Goal: Contribute content: Add original content to the website for others to see

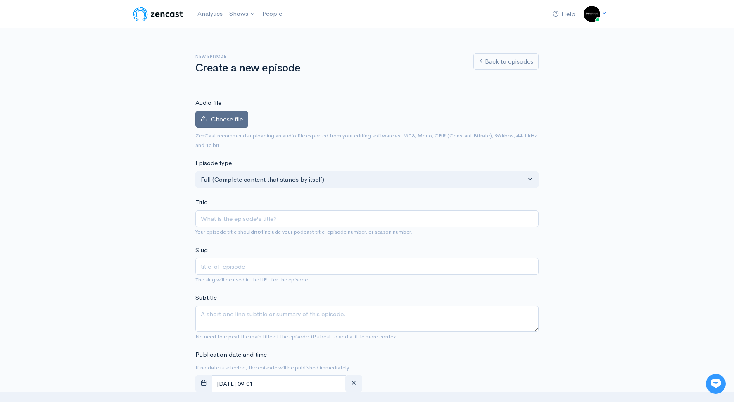
click at [219, 123] on span "Choose file" at bounding box center [227, 119] width 32 height 8
click at [0, 0] on input "Choose file" at bounding box center [0, 0] width 0 height 0
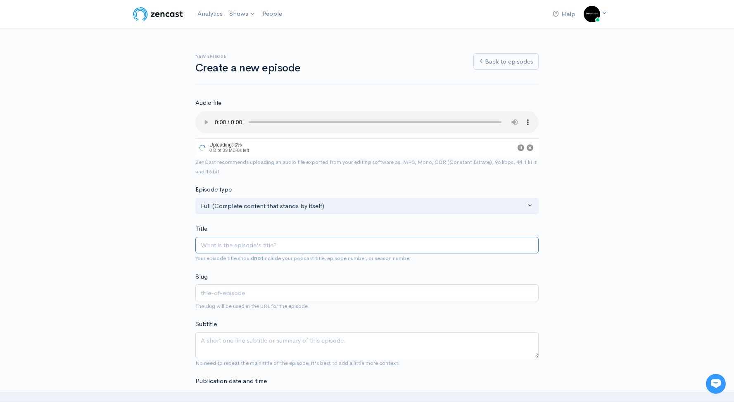
click at [274, 239] on input "Title" at bounding box center [366, 245] width 343 height 17
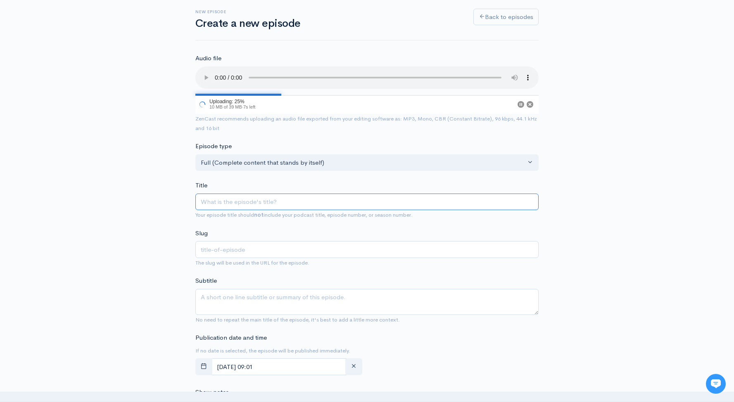
scroll to position [159, 0]
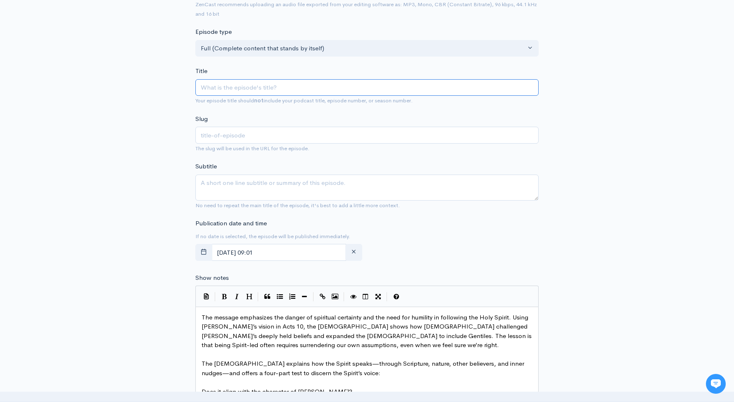
type input "S"
type input "s"
type input "Sa"
type input "sa"
type input "[PERSON_NAME]"
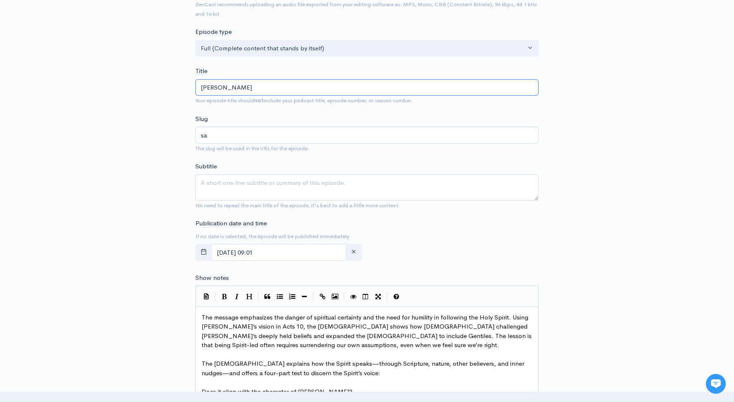
type input "[PERSON_NAME]"
type input "Saint"
type input "saint"
type input "Saint P"
type input "saint-p"
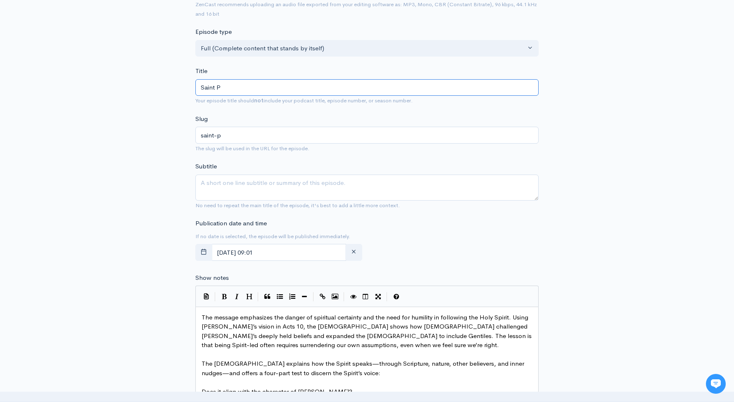
type input "Saint Pe"
type input "saint-pe"
type input "Saint [PERSON_NAME]"
type input "saint-[PERSON_NAME]"
type input "Saint [PERSON_NAME]"
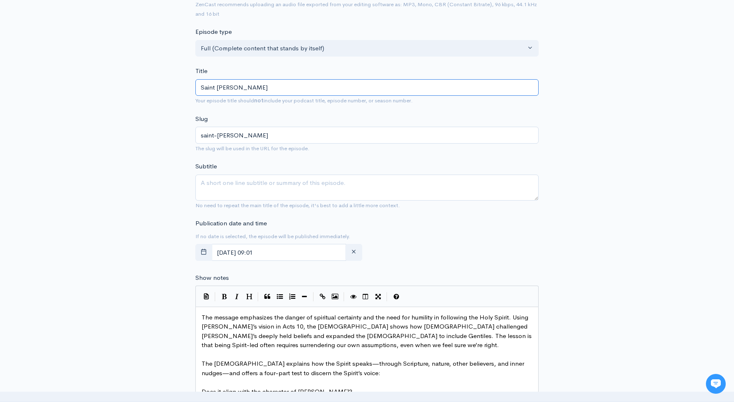
type input "saint-[PERSON_NAME]"
type input "Saint [PERSON_NAME]"
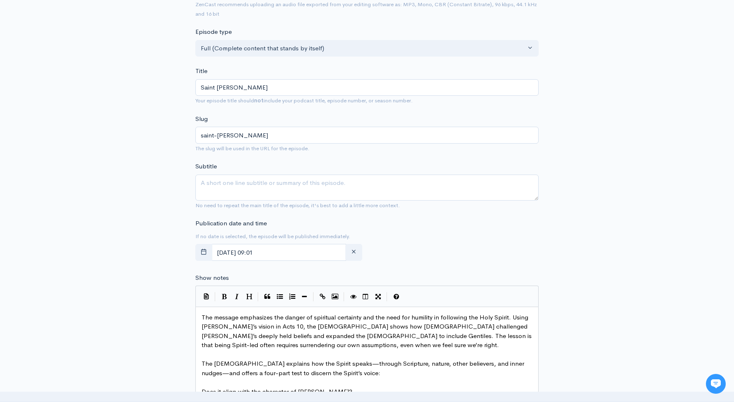
click at [112, 180] on div "New episode Create a new episode Back to episodes Audio file 50 Uploading: 50% …" at bounding box center [367, 336] width 734 height 934
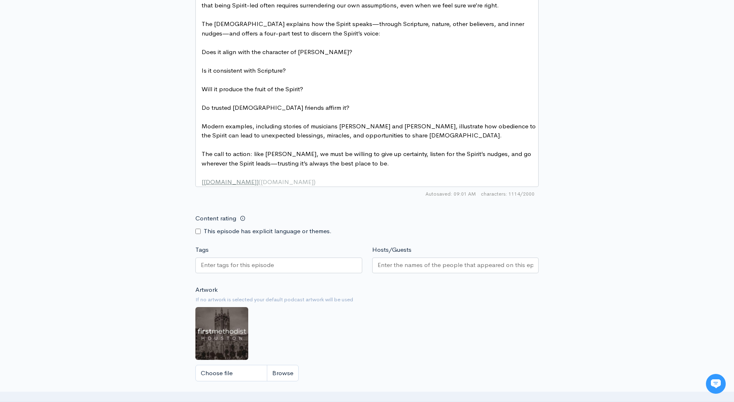
scroll to position [593, 0]
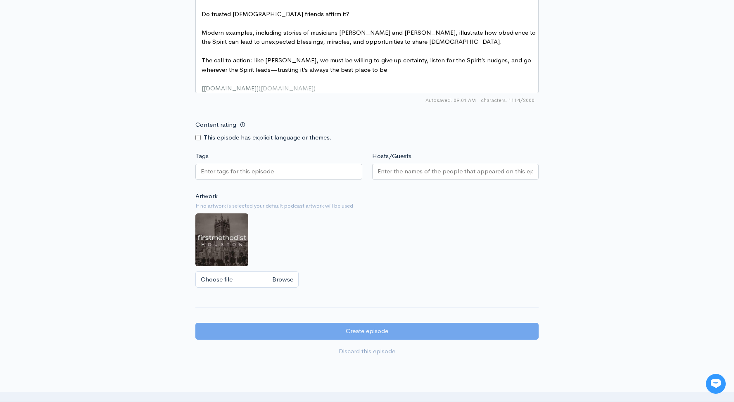
click at [444, 158] on div "Hosts/Guests" at bounding box center [455, 167] width 177 height 31
click at [444, 176] on input "Hosts/Guests" at bounding box center [456, 172] width 156 height 10
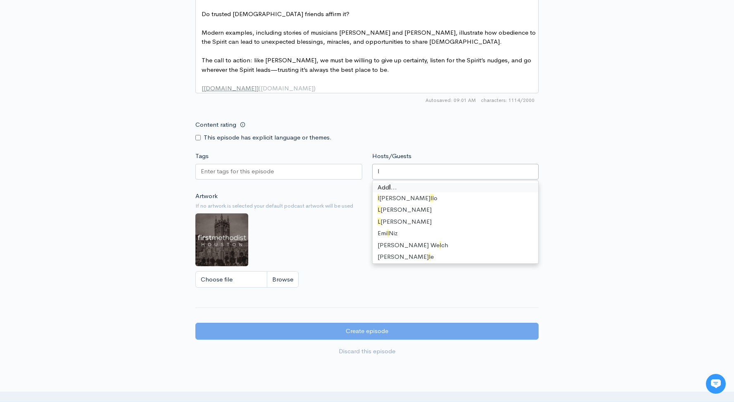
type input "li"
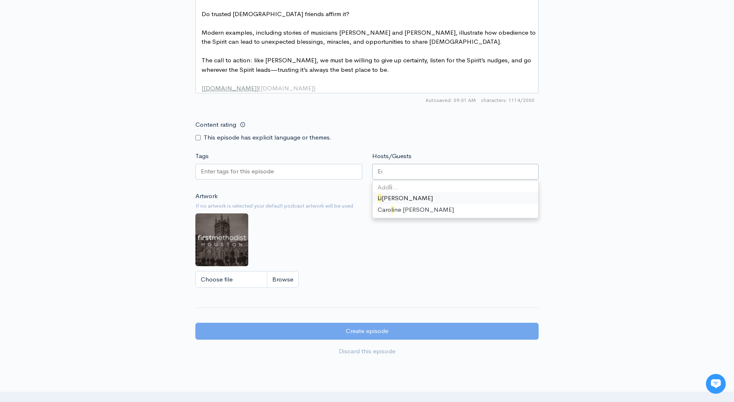
scroll to position [289, 0]
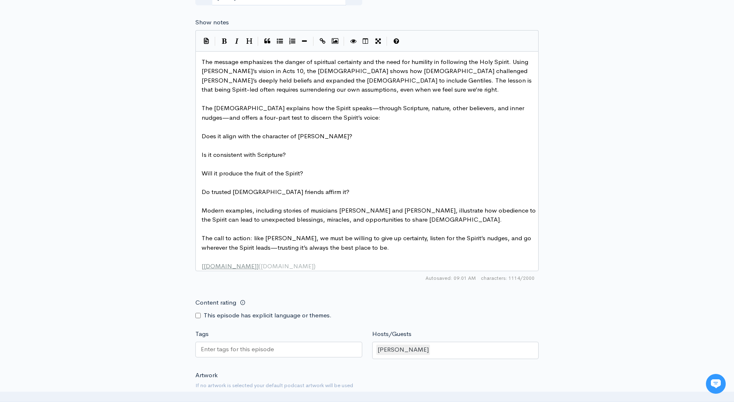
scroll to position [319, 0]
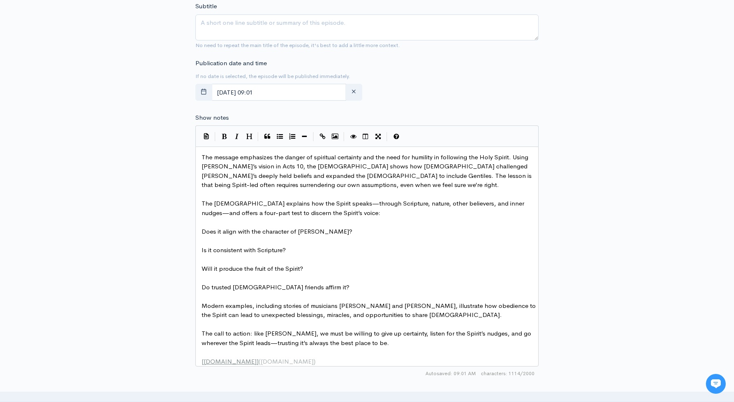
type textarea "The message"
drag, startPoint x: 239, startPoint y: 158, endPoint x: 183, endPoint y: 157, distance: 56.2
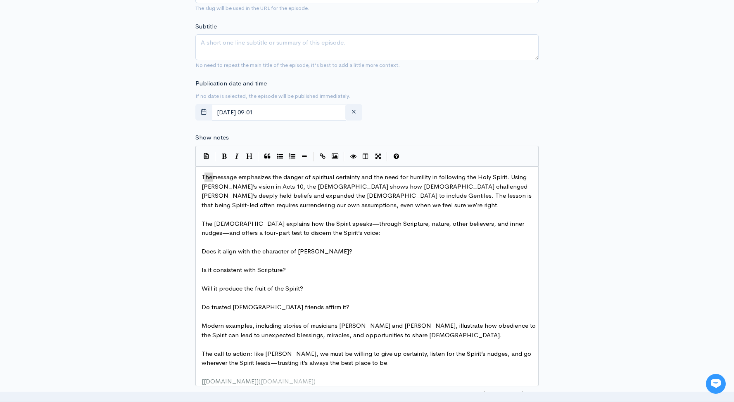
scroll to position [338, 0]
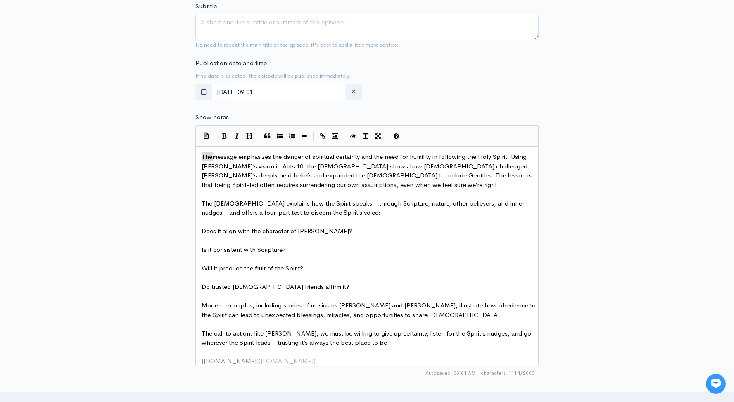
drag, startPoint x: 213, startPoint y: 157, endPoint x: 203, endPoint y: 157, distance: 10.4
type textarea "[PERSON_NAME]"
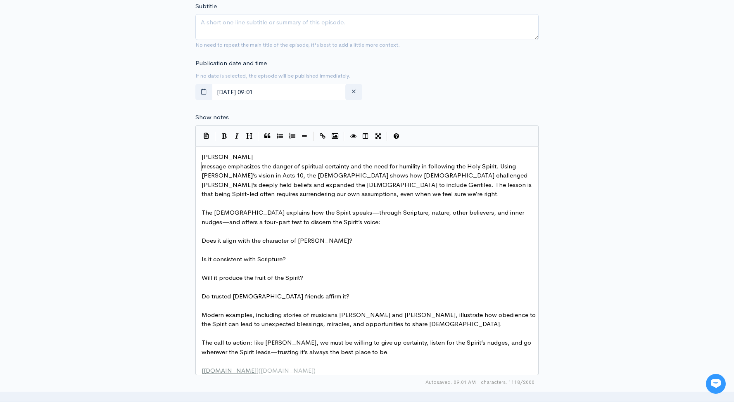
type textarea "s"
